Goal: Find specific page/section: Find specific page/section

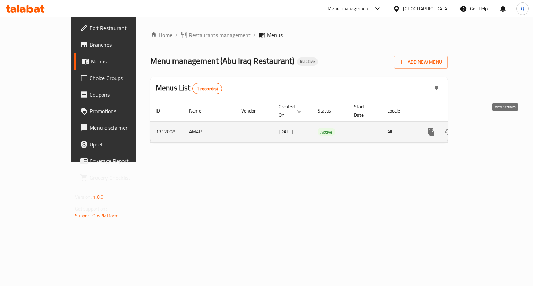
click at [484, 129] on icon "enhanced table" at bounding box center [481, 132] width 6 height 6
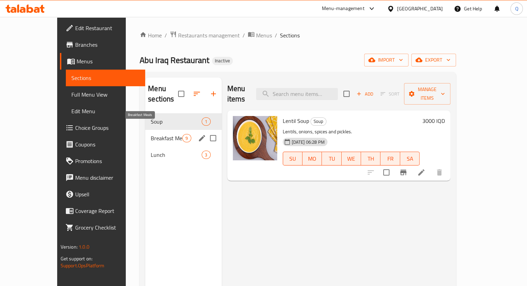
click at [151, 134] on span "Breakfast Meals" at bounding box center [167, 138] width 32 height 8
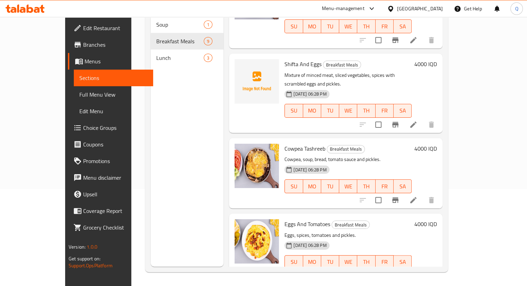
scroll to position [358, 0]
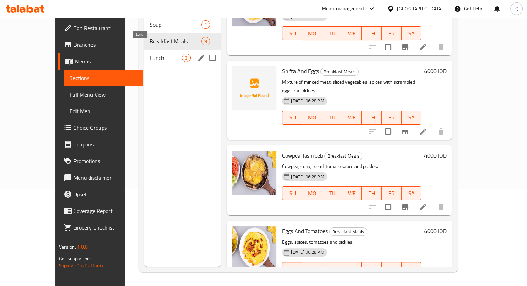
click at [150, 54] on span "Lunch" at bounding box center [166, 58] width 32 height 8
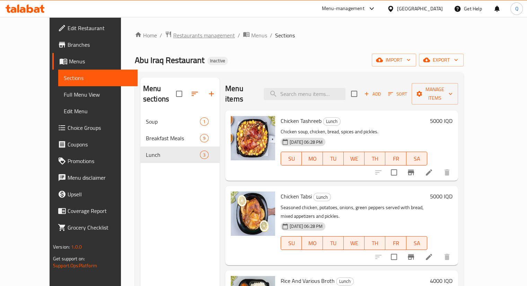
click at [173, 37] on span "Restaurants management" at bounding box center [204, 35] width 62 height 8
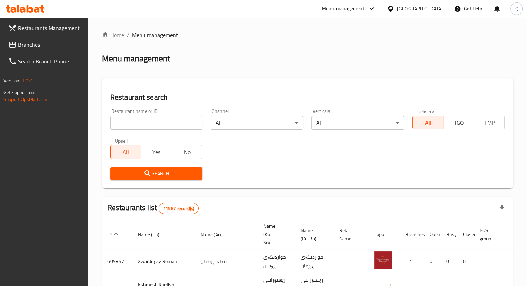
click at [39, 43] on span "Branches" at bounding box center [50, 45] width 64 height 8
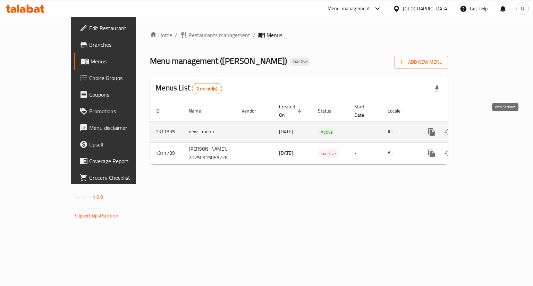
click at [490, 124] on link "enhanced table" at bounding box center [481, 132] width 17 height 17
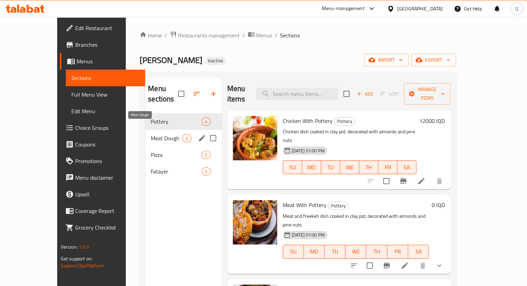
click at [151, 134] on span "Meat Dough" at bounding box center [167, 138] width 32 height 8
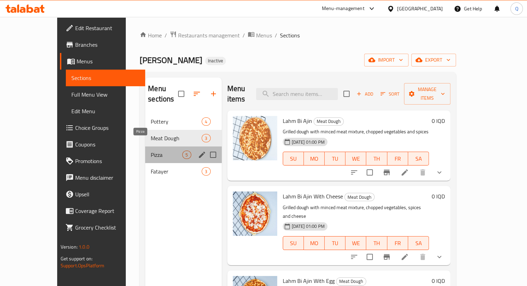
click at [151, 151] on span "Pizza" at bounding box center [167, 155] width 32 height 8
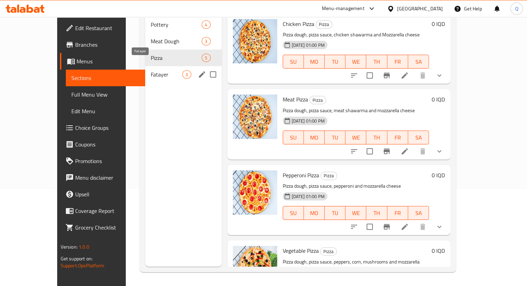
click at [151, 70] on span "Fatayer" at bounding box center [167, 74] width 32 height 8
